Goal: Navigation & Orientation: Find specific page/section

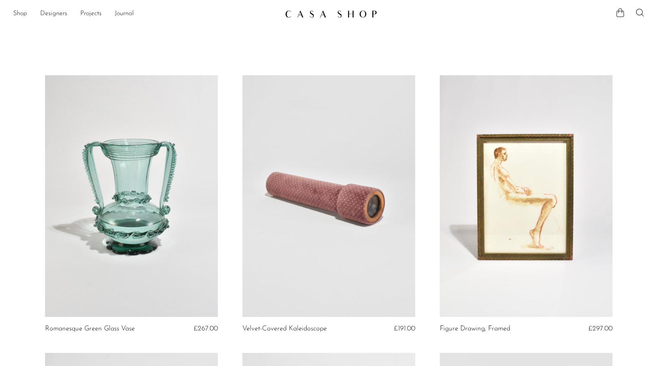
click at [327, 14] on img at bounding box center [331, 14] width 92 height 8
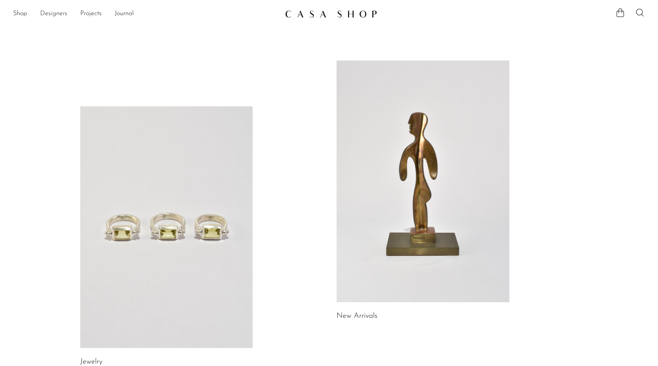
click at [61, 16] on link "Designers" at bounding box center [53, 14] width 27 height 11
